Goal: Find contact information: Find contact information

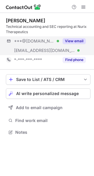
scroll to position [128, 94]
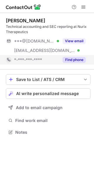
click at [74, 57] on button "Find phone" at bounding box center [73, 60] width 23 height 6
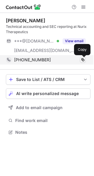
click at [82, 59] on span at bounding box center [82, 59] width 5 height 5
